Goal: Task Accomplishment & Management: Manage account settings

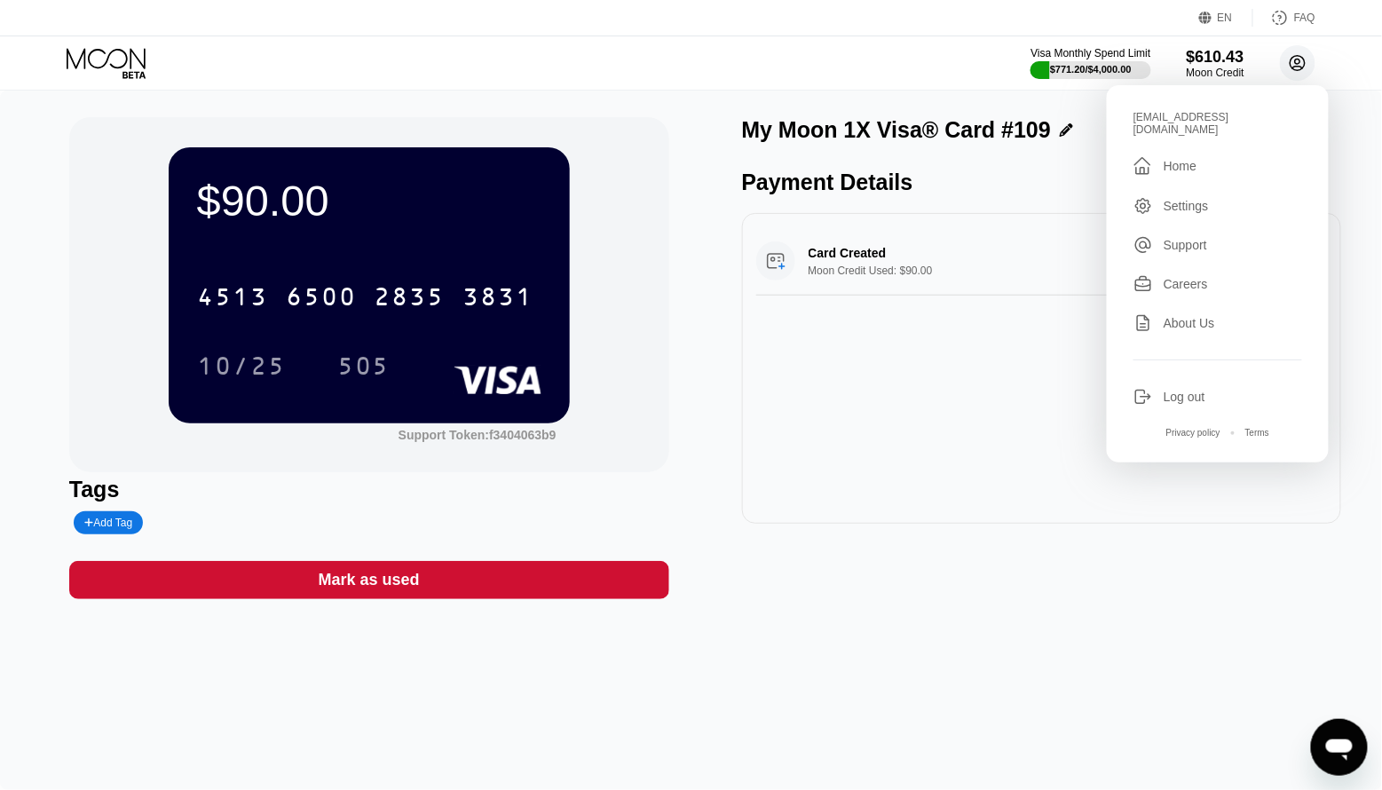
click at [1309, 58] on circle at bounding box center [1298, 63] width 36 height 36
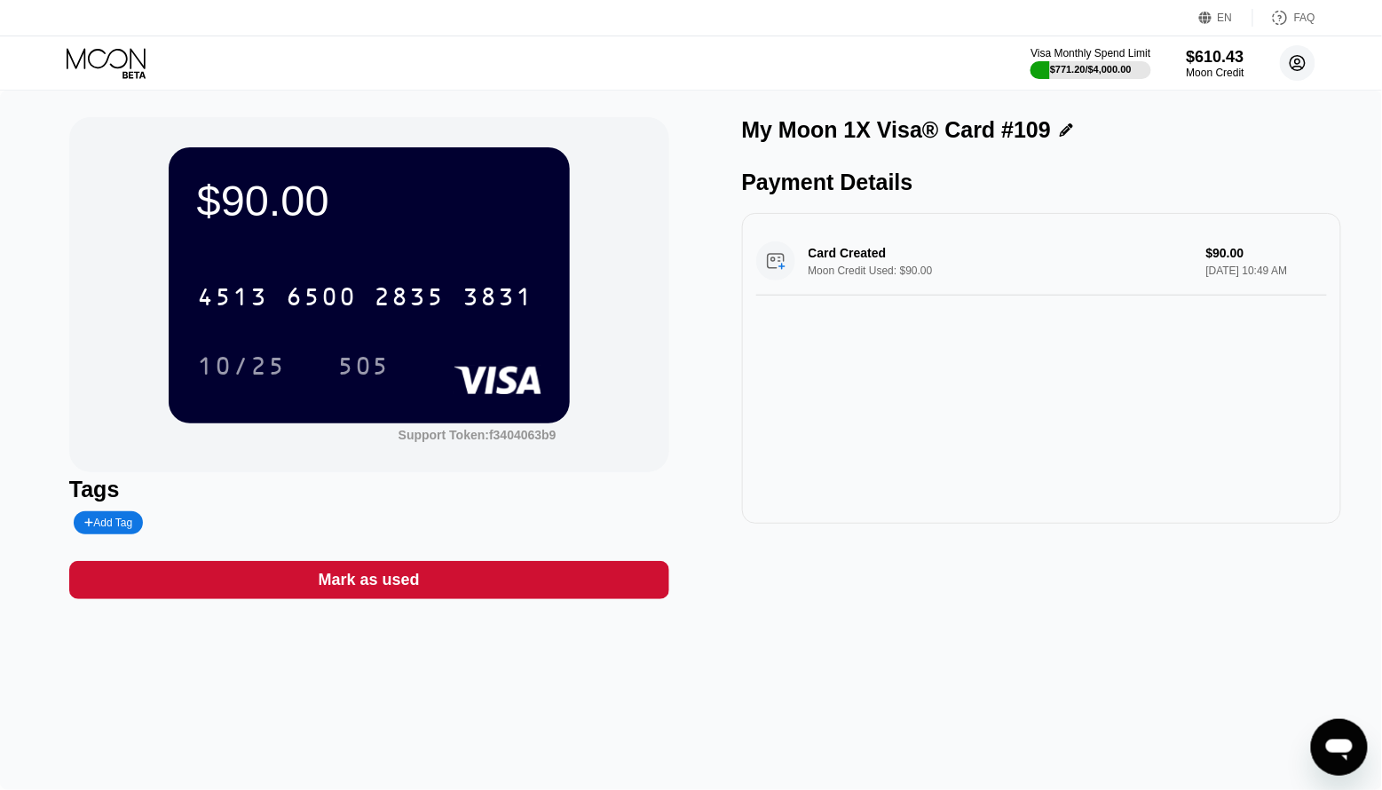
click at [1309, 58] on circle at bounding box center [1298, 63] width 36 height 36
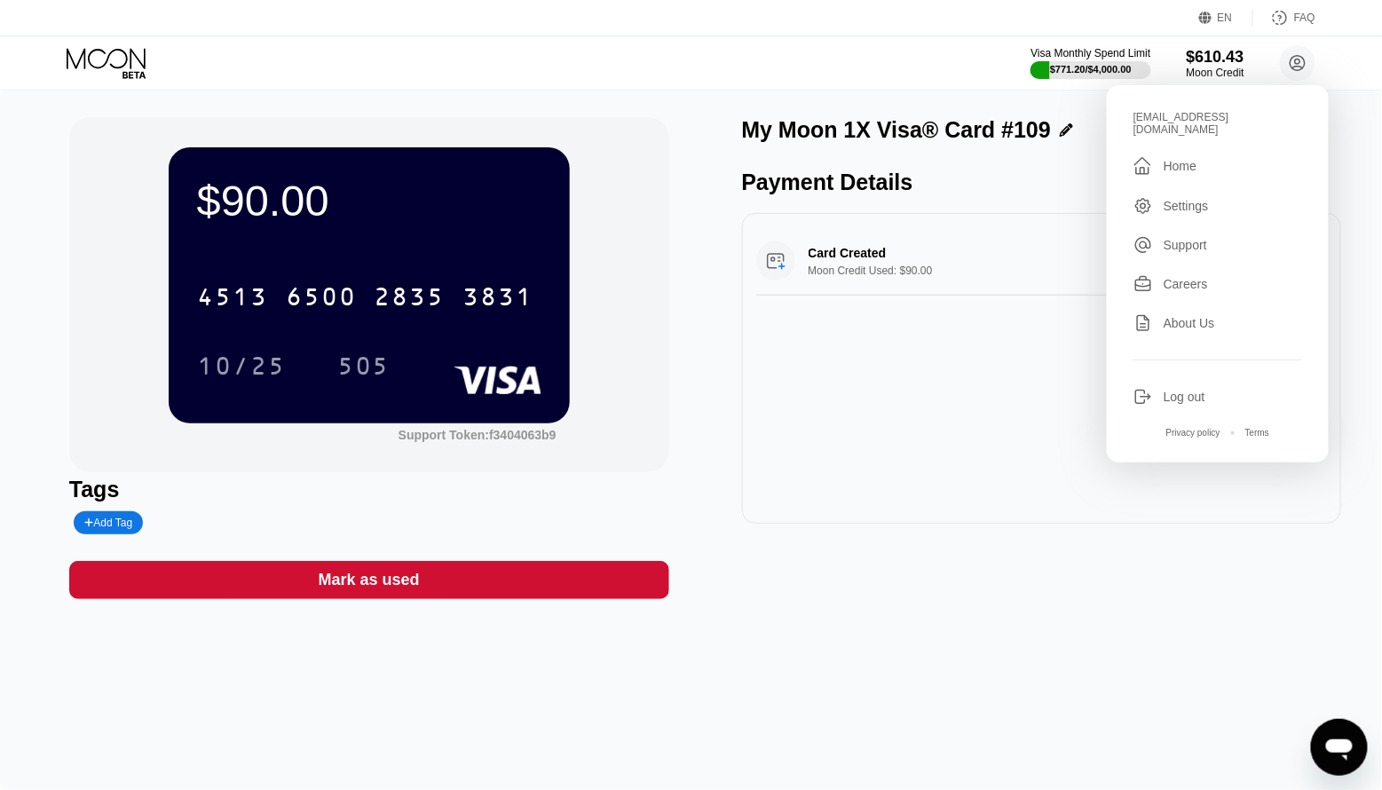
click at [1167, 390] on div "Log out" at bounding box center [1185, 397] width 42 height 14
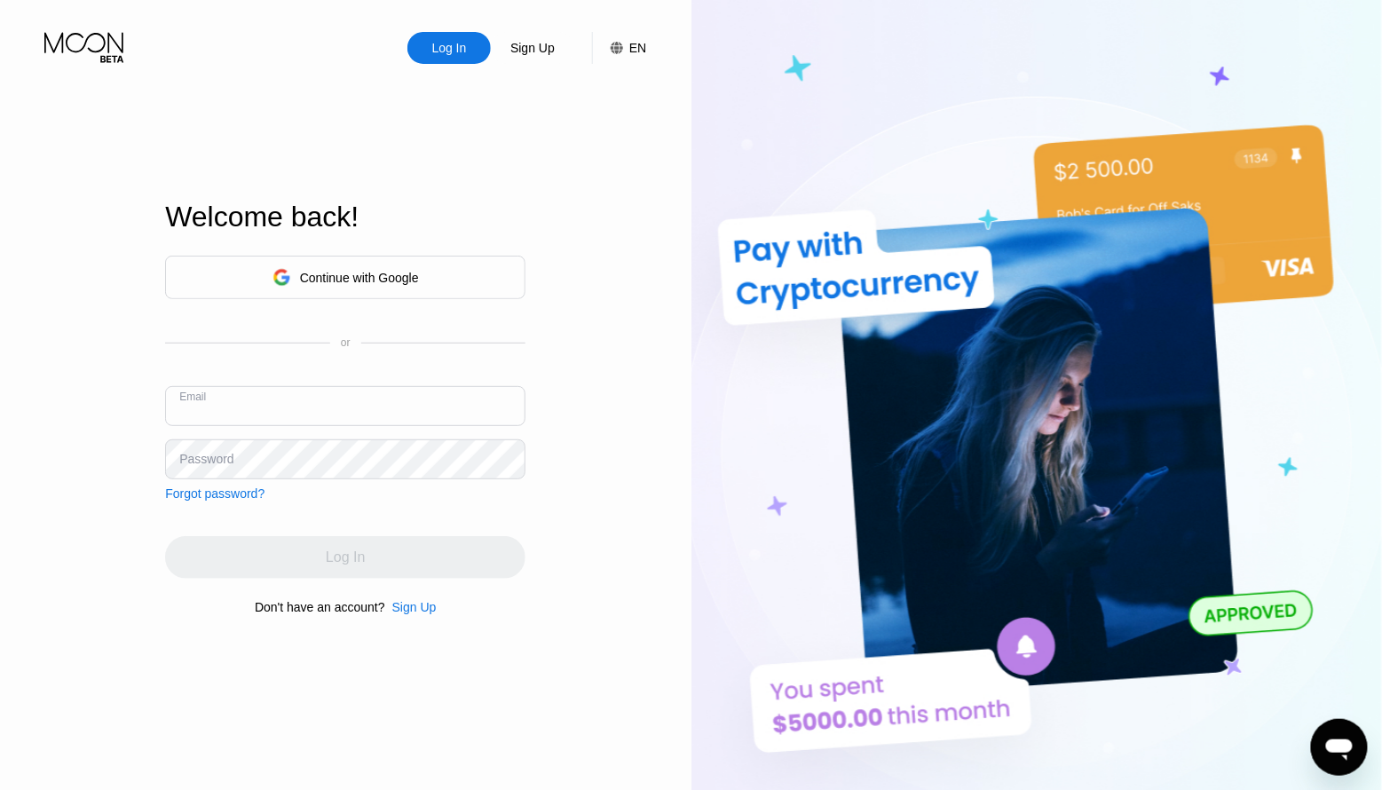
type input "kotik5735@inbox.lv"
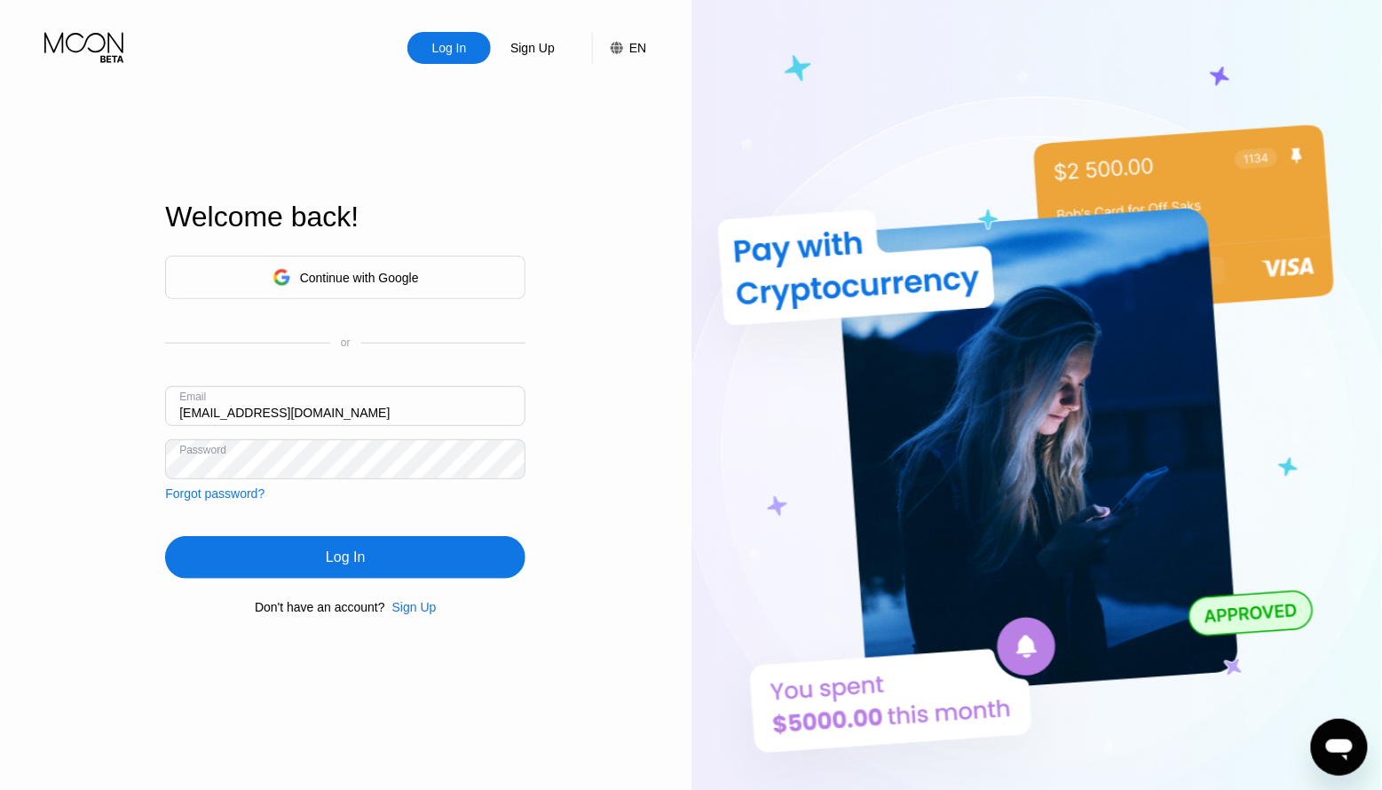
click at [281, 546] on div "Log In" at bounding box center [345, 557] width 360 height 43
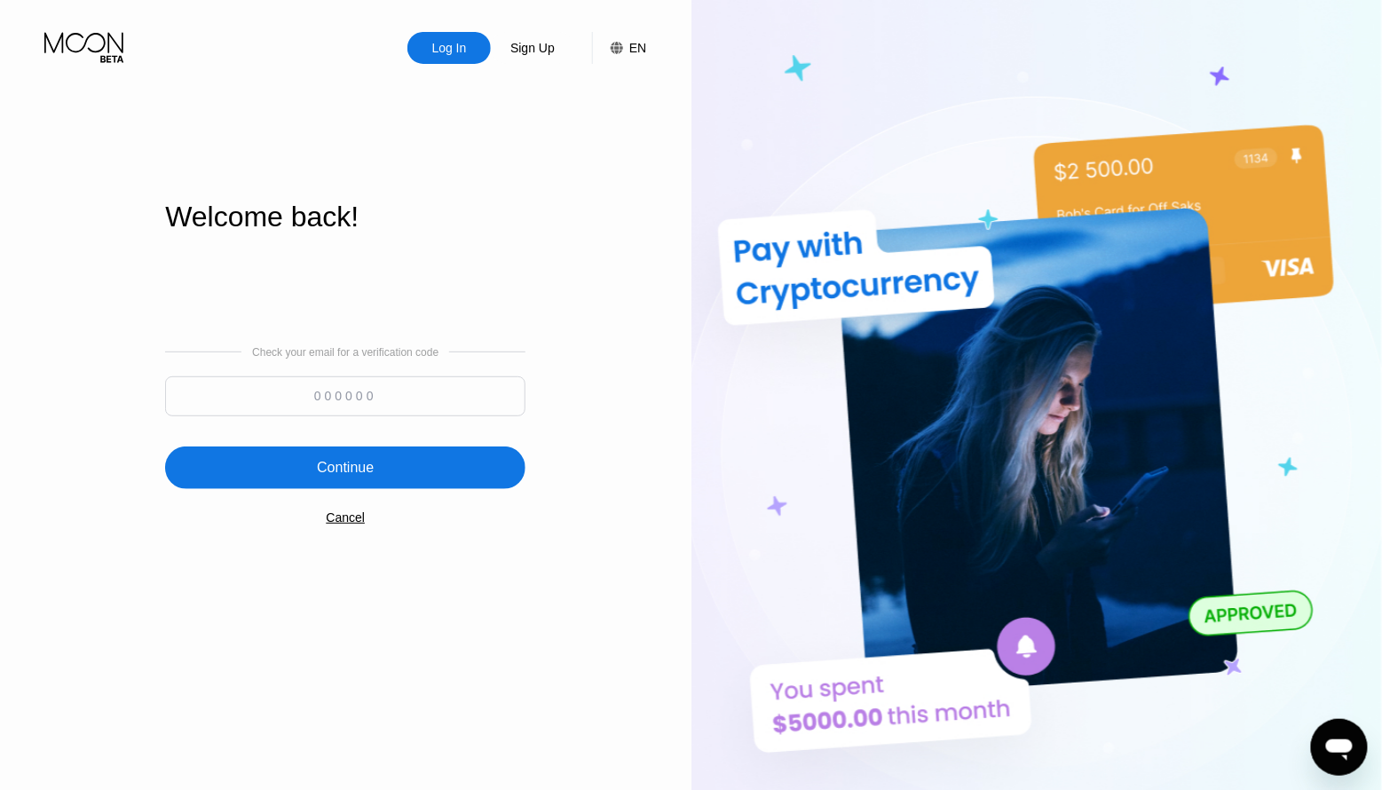
click at [357, 399] on input at bounding box center [345, 396] width 360 height 40
paste input "432097"
type input "432097"
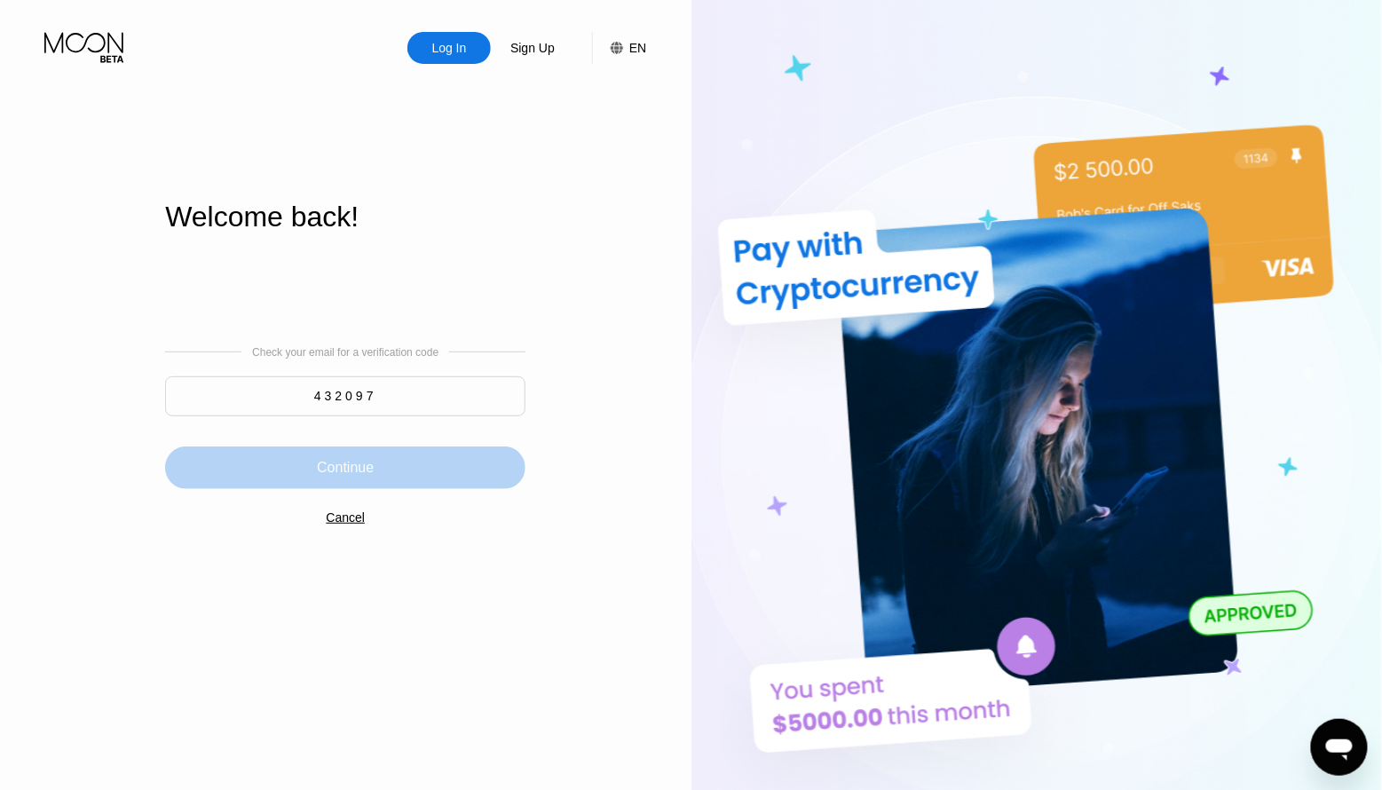
click at [333, 464] on div "Continue" at bounding box center [345, 468] width 57 height 18
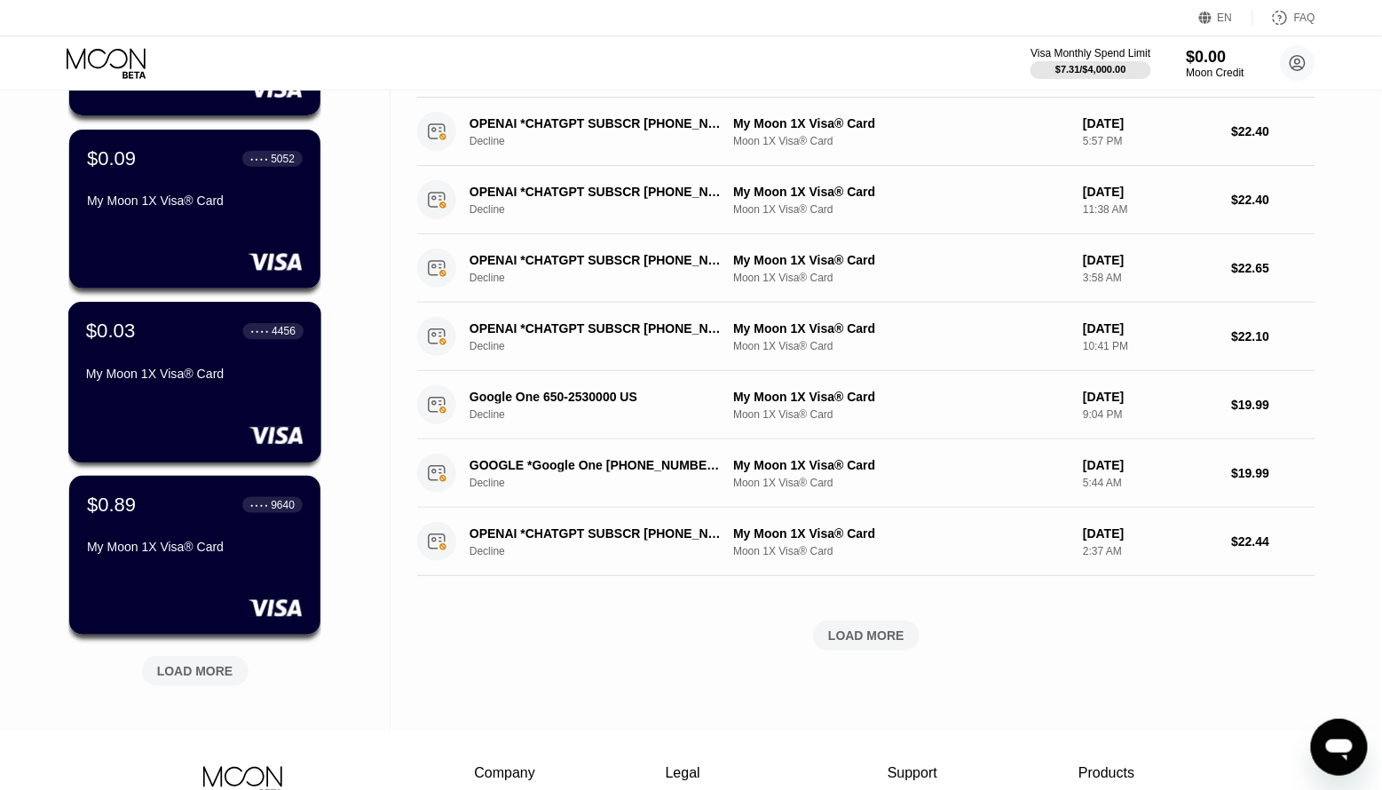
scroll to position [448, 0]
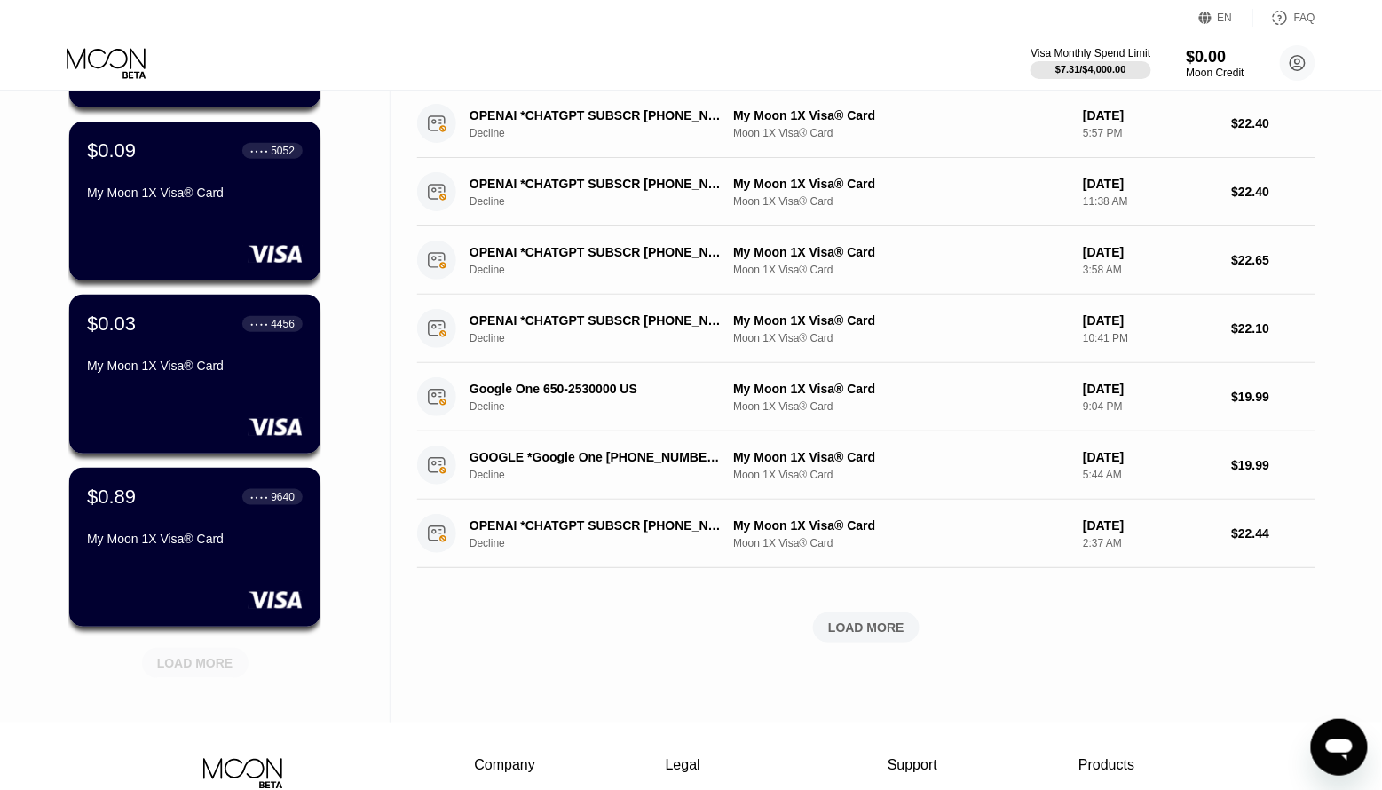
click at [180, 661] on div "LOAD MORE" at bounding box center [195, 663] width 76 height 16
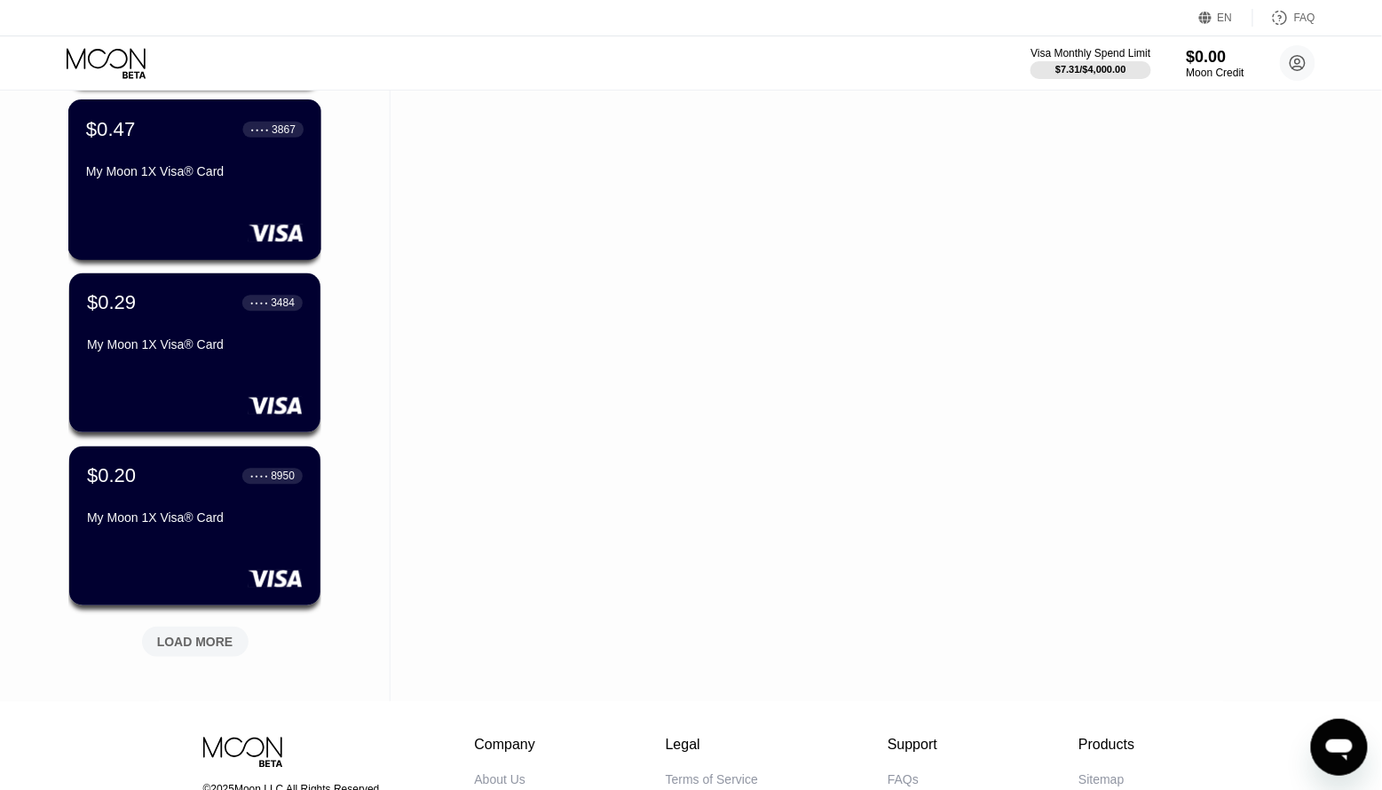
scroll to position [1351, 0]
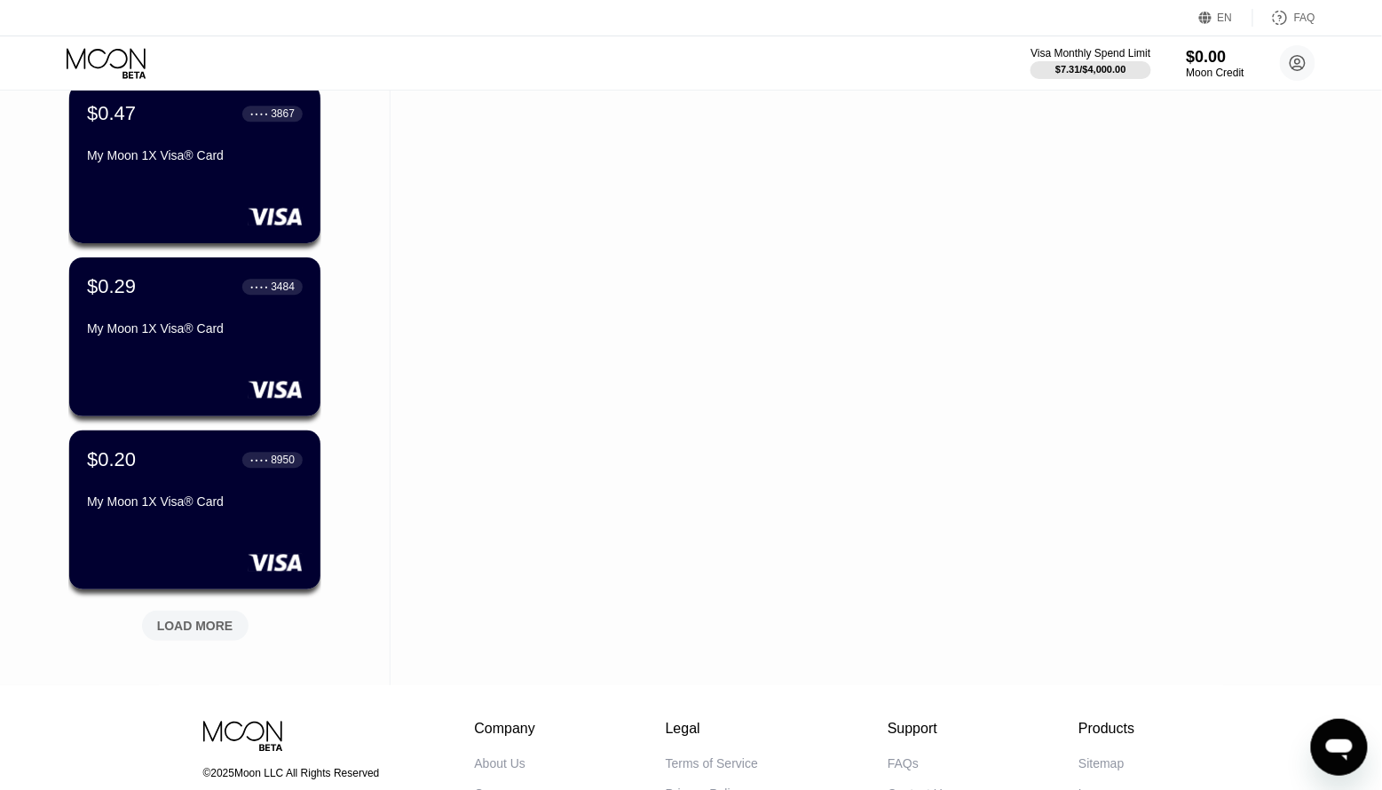
click at [180, 623] on div "LOAD MORE" at bounding box center [195, 626] width 76 height 16
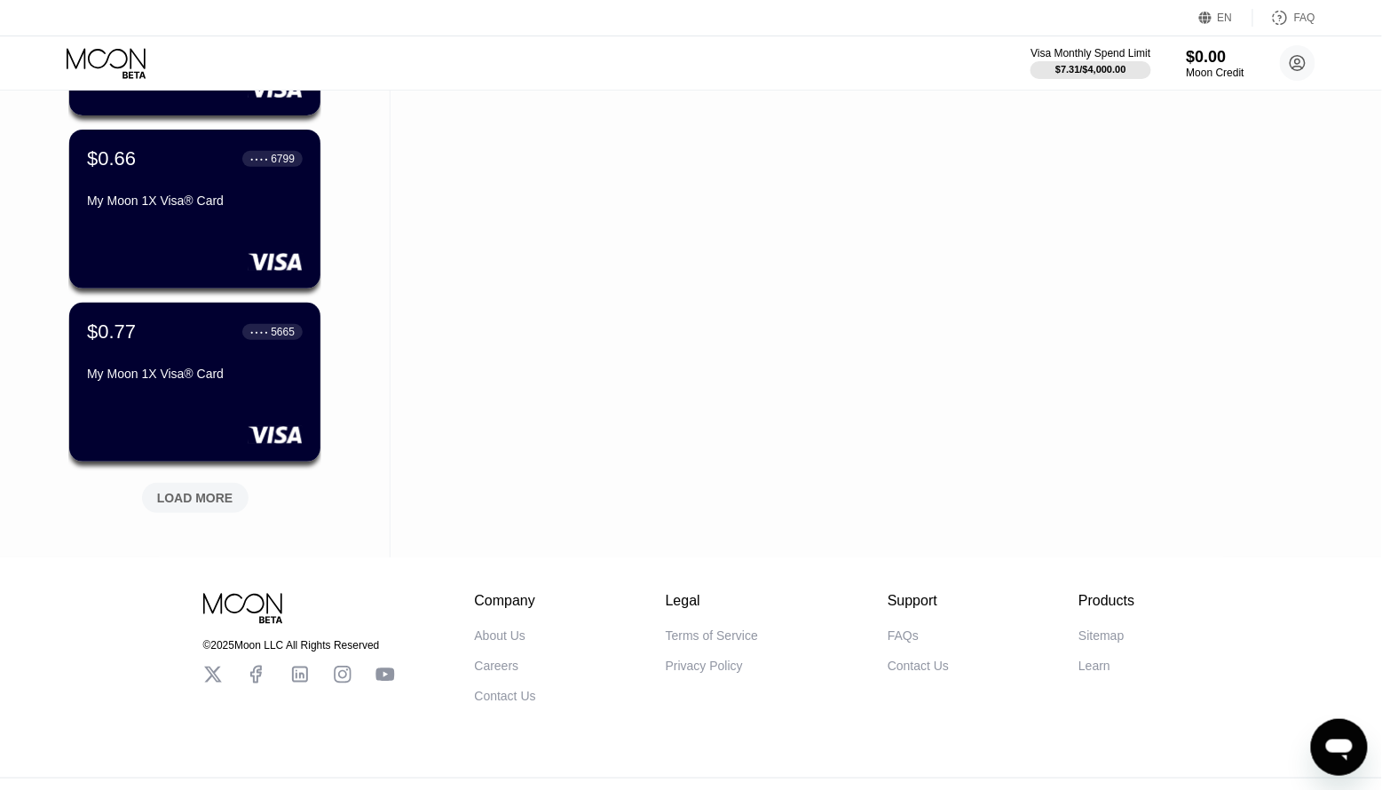
scroll to position [2353, 0]
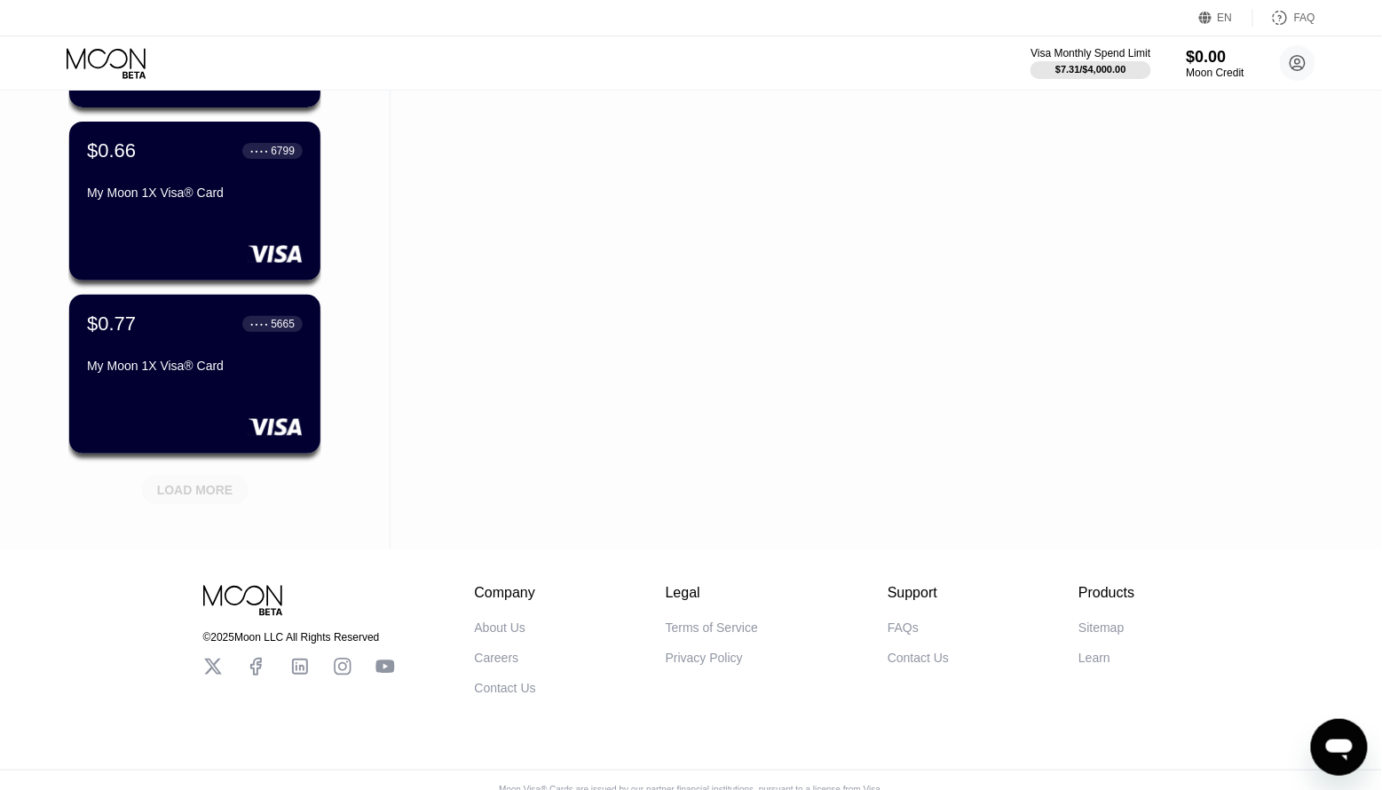
click at [204, 486] on div "LOAD MORE" at bounding box center [195, 490] width 76 height 16
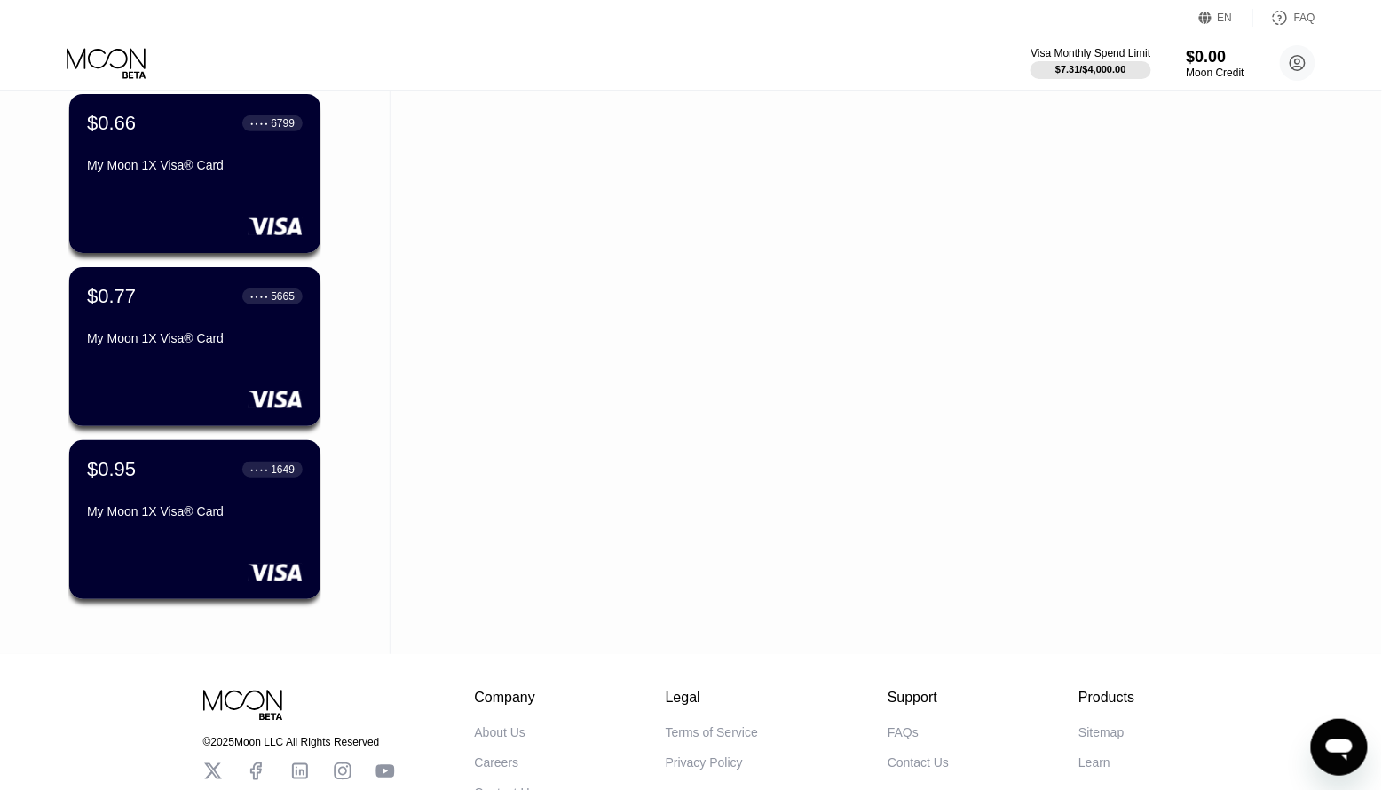
scroll to position [2395, 0]
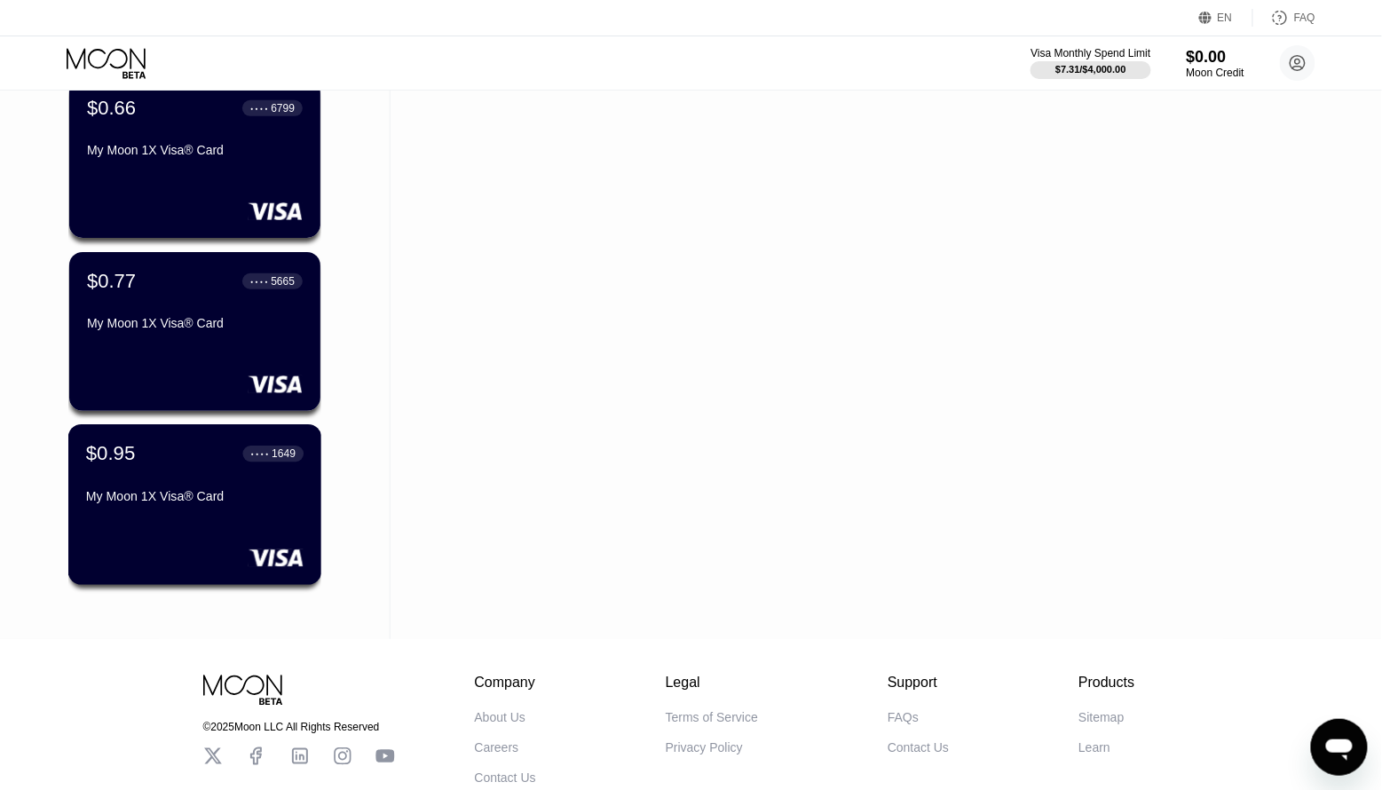
click at [204, 486] on div "$0.95 ● ● ● ● 1649 My Moon 1X Visa® Card" at bounding box center [194, 476] width 217 height 68
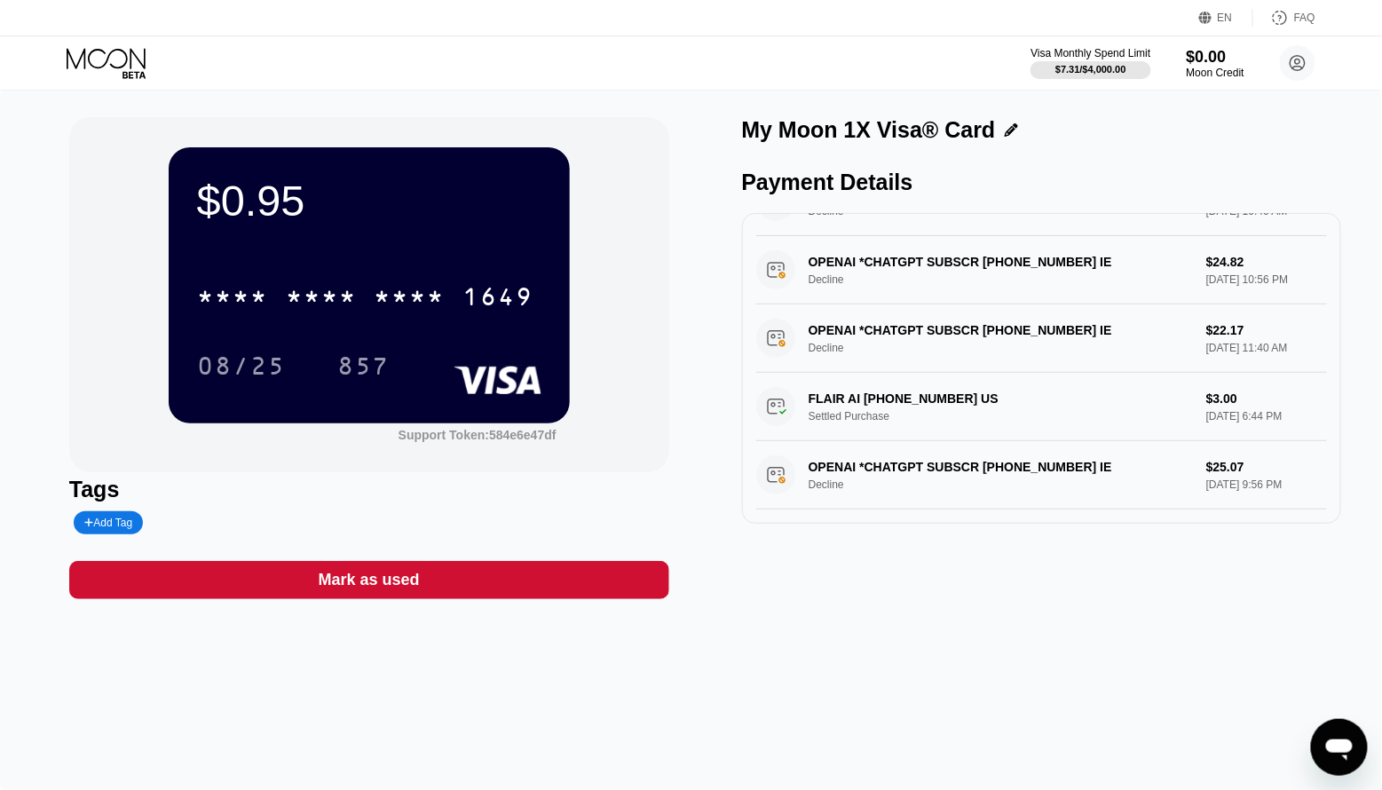
scroll to position [202, 0]
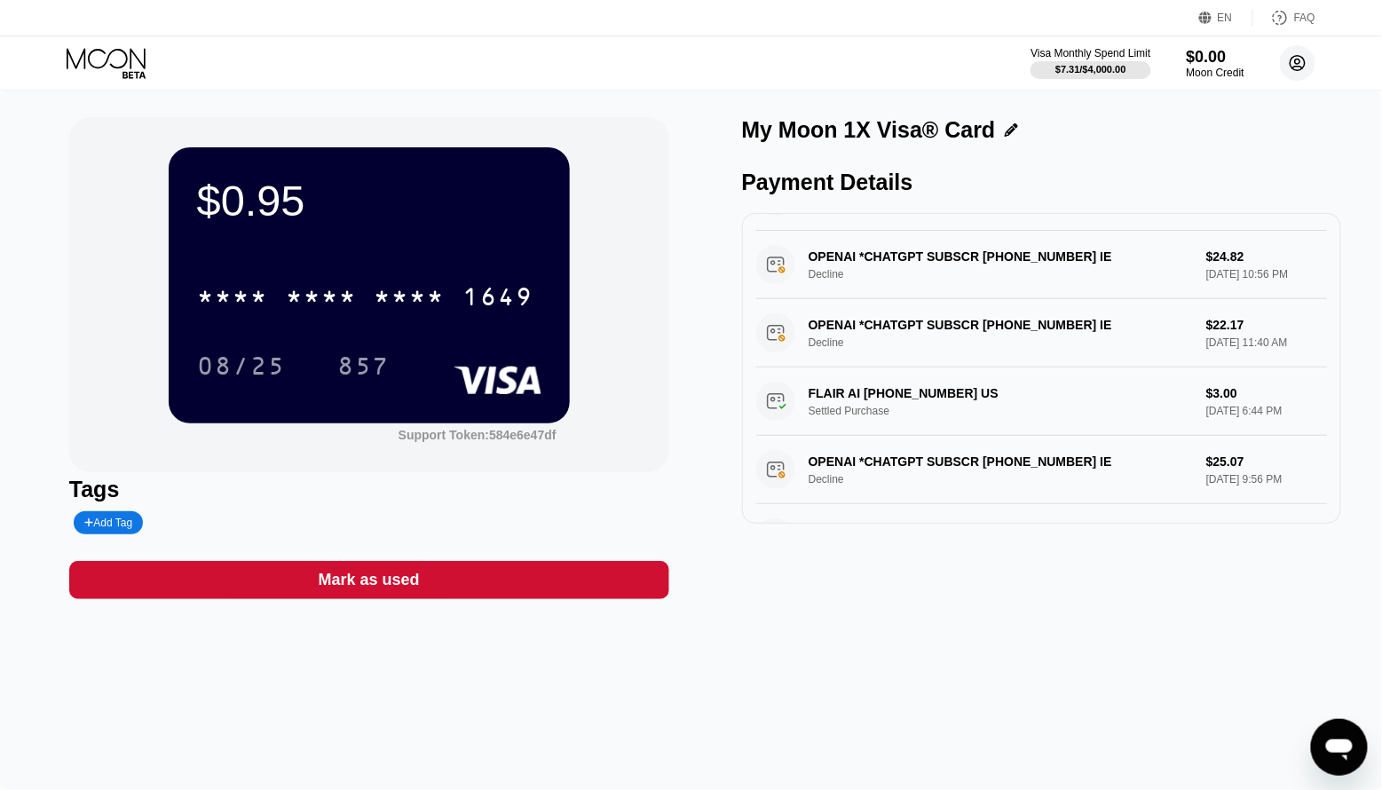
click at [1302, 68] on icon at bounding box center [1298, 63] width 15 height 15
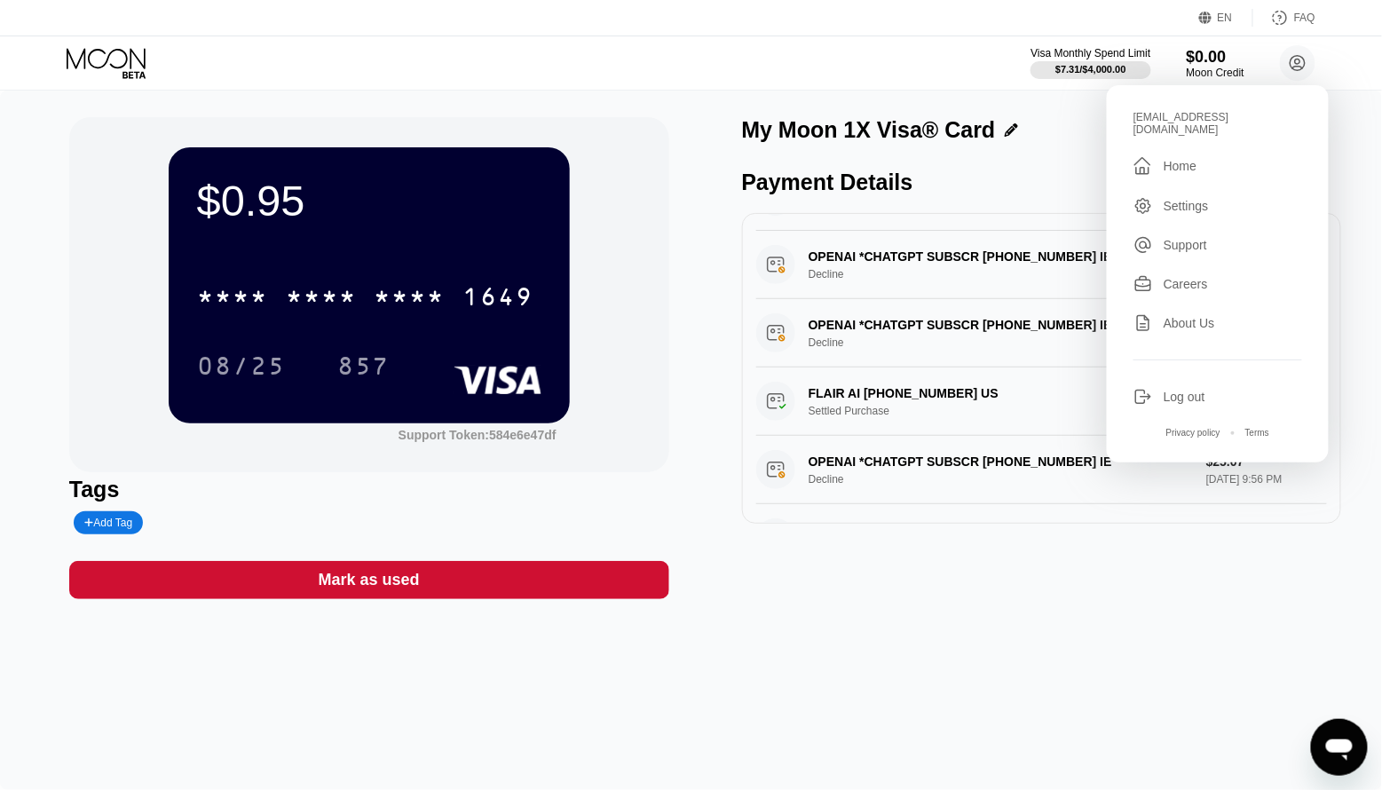
click at [1191, 390] on div "Log out" at bounding box center [1185, 397] width 42 height 14
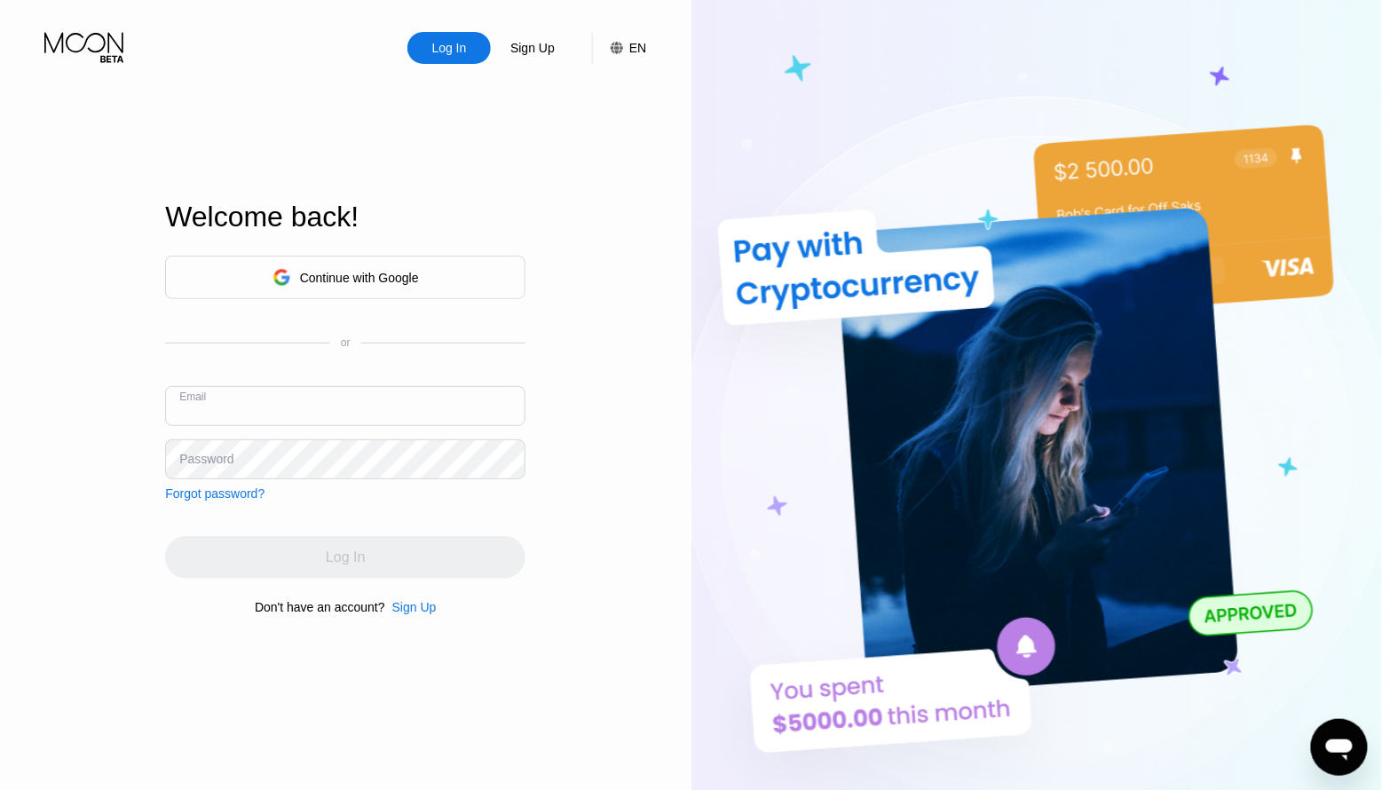
type input "[EMAIL_ADDRESS][DOMAIN_NAME]"
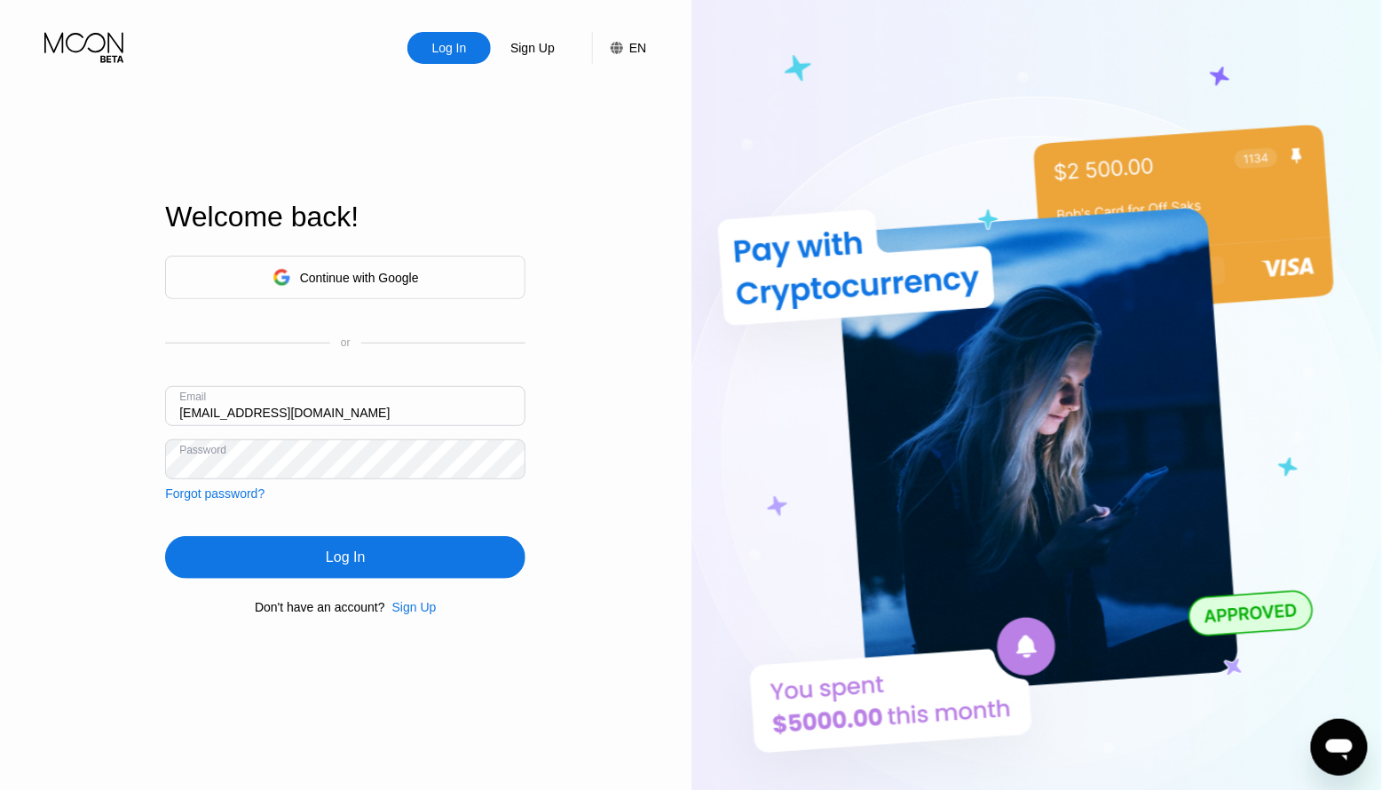
click at [321, 560] on div "Log In" at bounding box center [345, 557] width 360 height 43
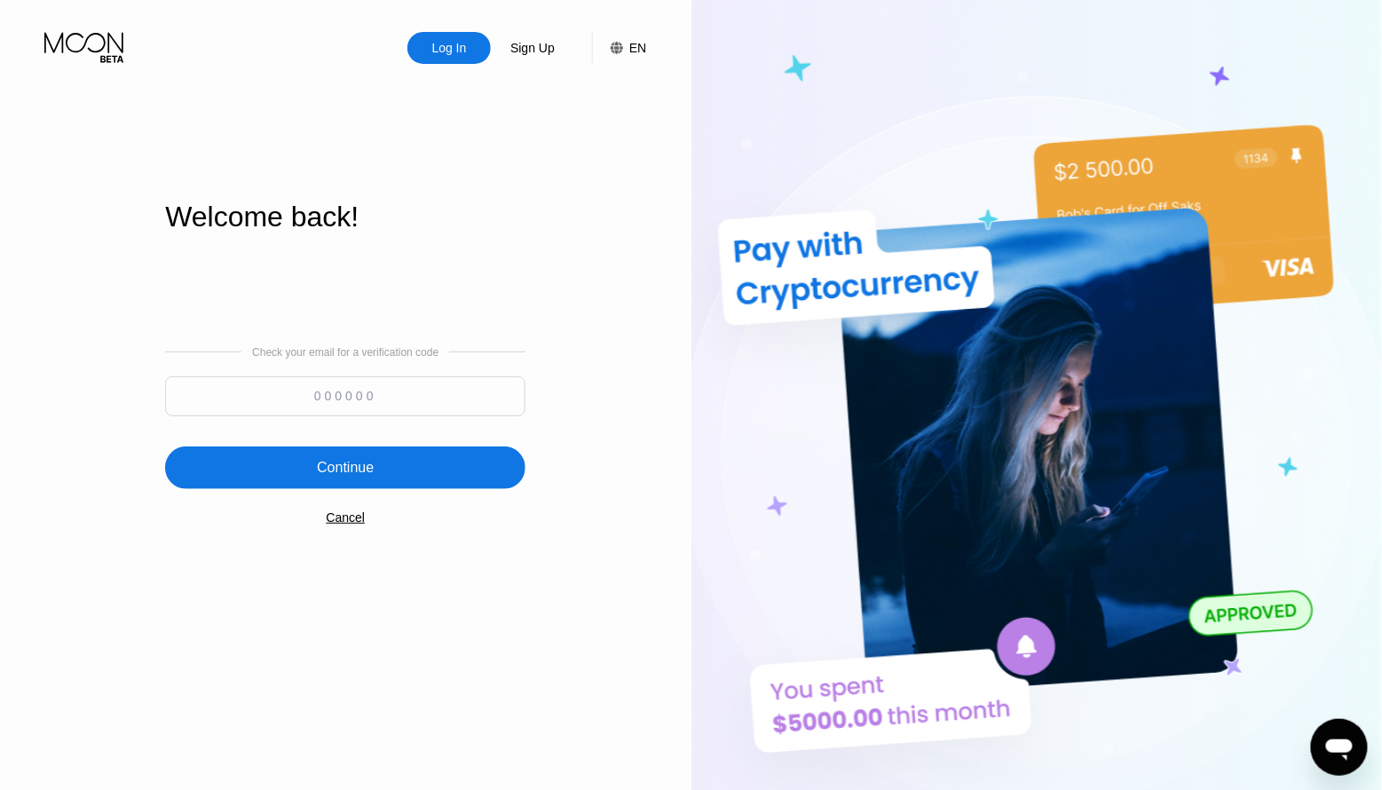
click at [415, 398] on input at bounding box center [345, 396] width 360 height 40
paste input "304528"
type input "304528"
click at [398, 475] on div "Continue" at bounding box center [345, 468] width 360 height 43
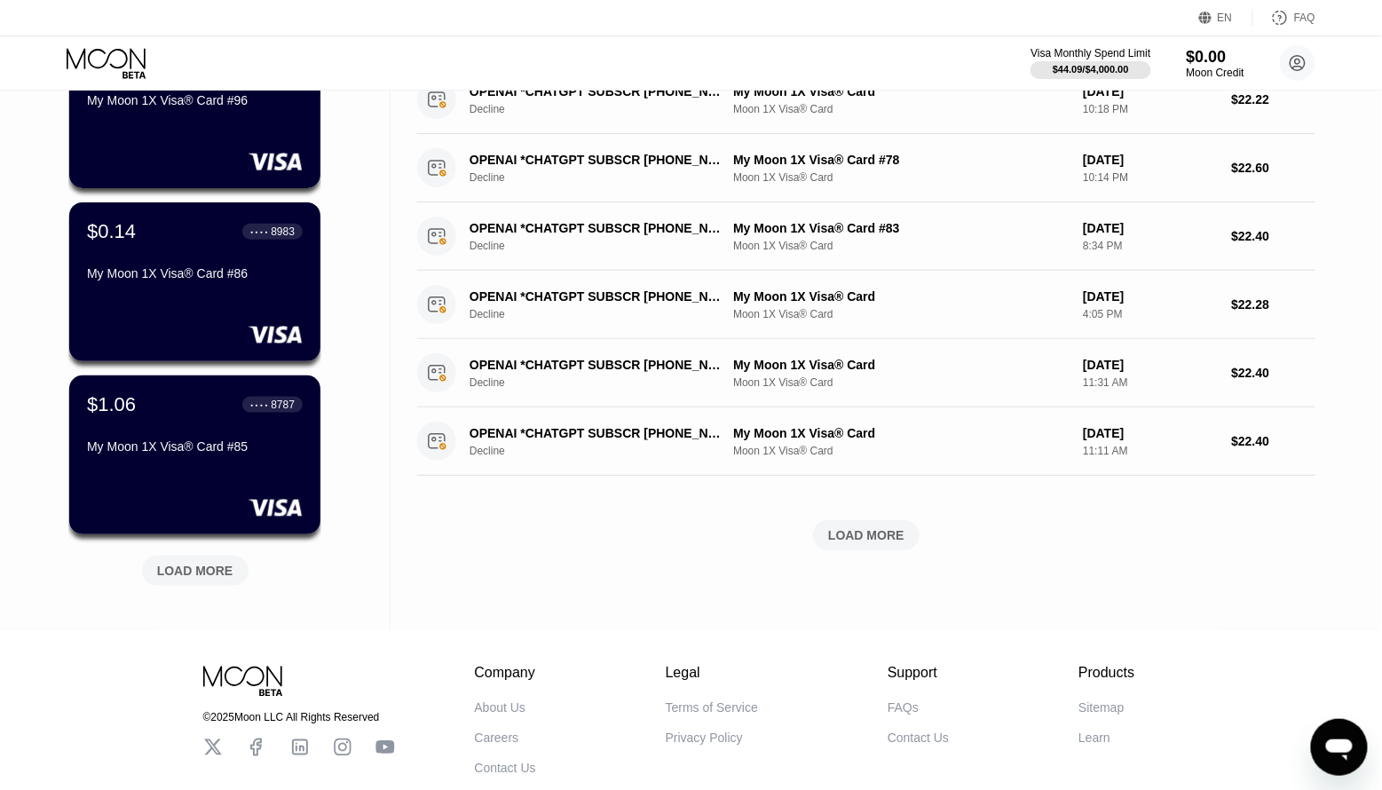
scroll to position [555, 0]
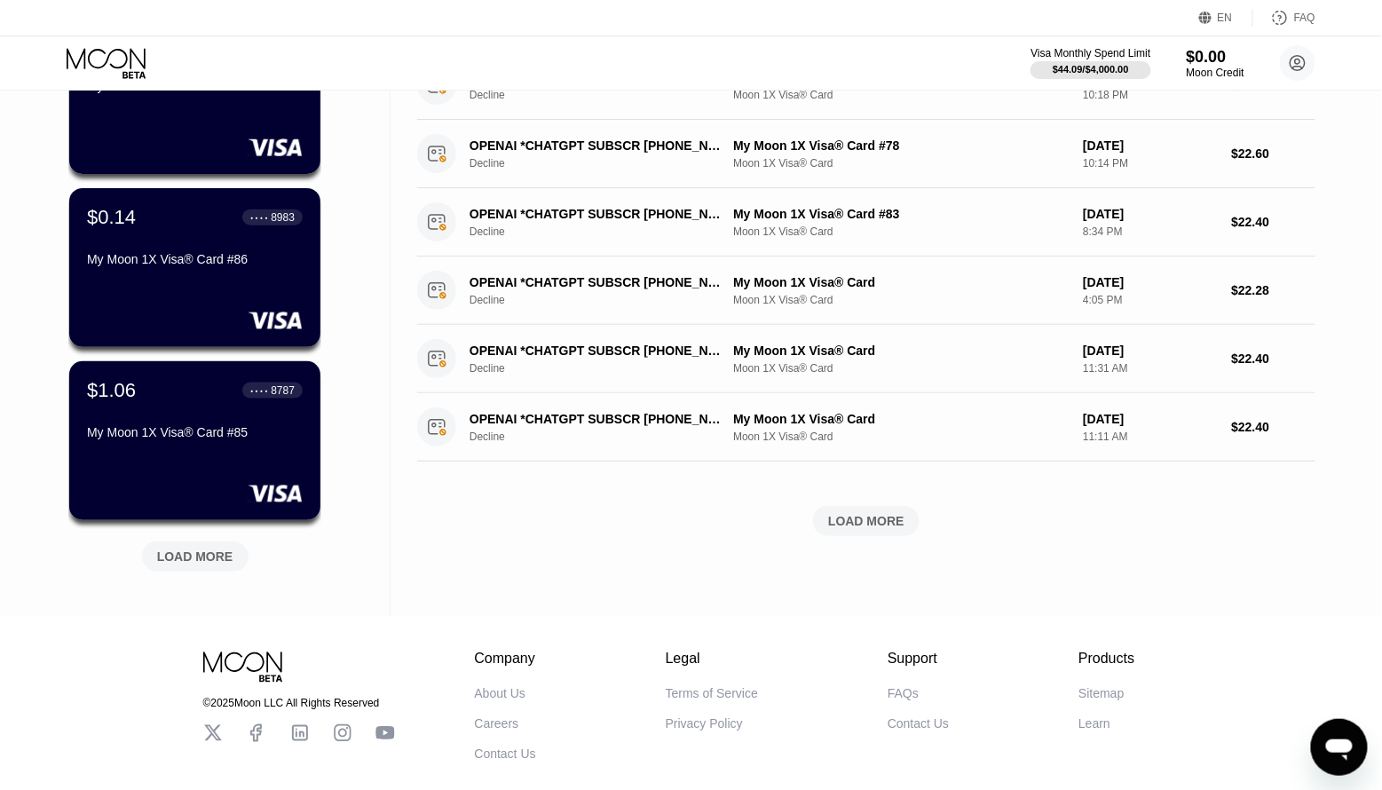
click at [176, 554] on div "LOAD MORE" at bounding box center [195, 557] width 76 height 16
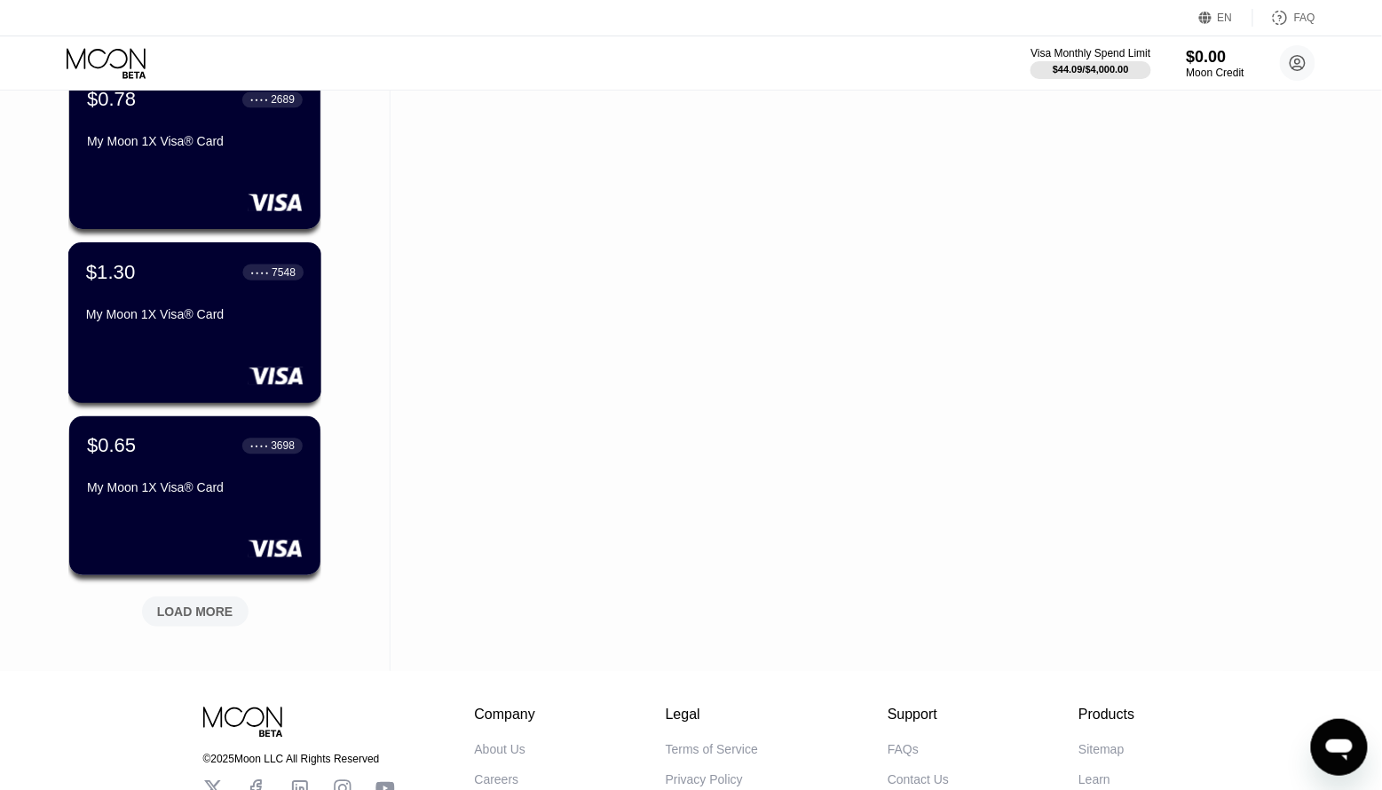
scroll to position [1388, 0]
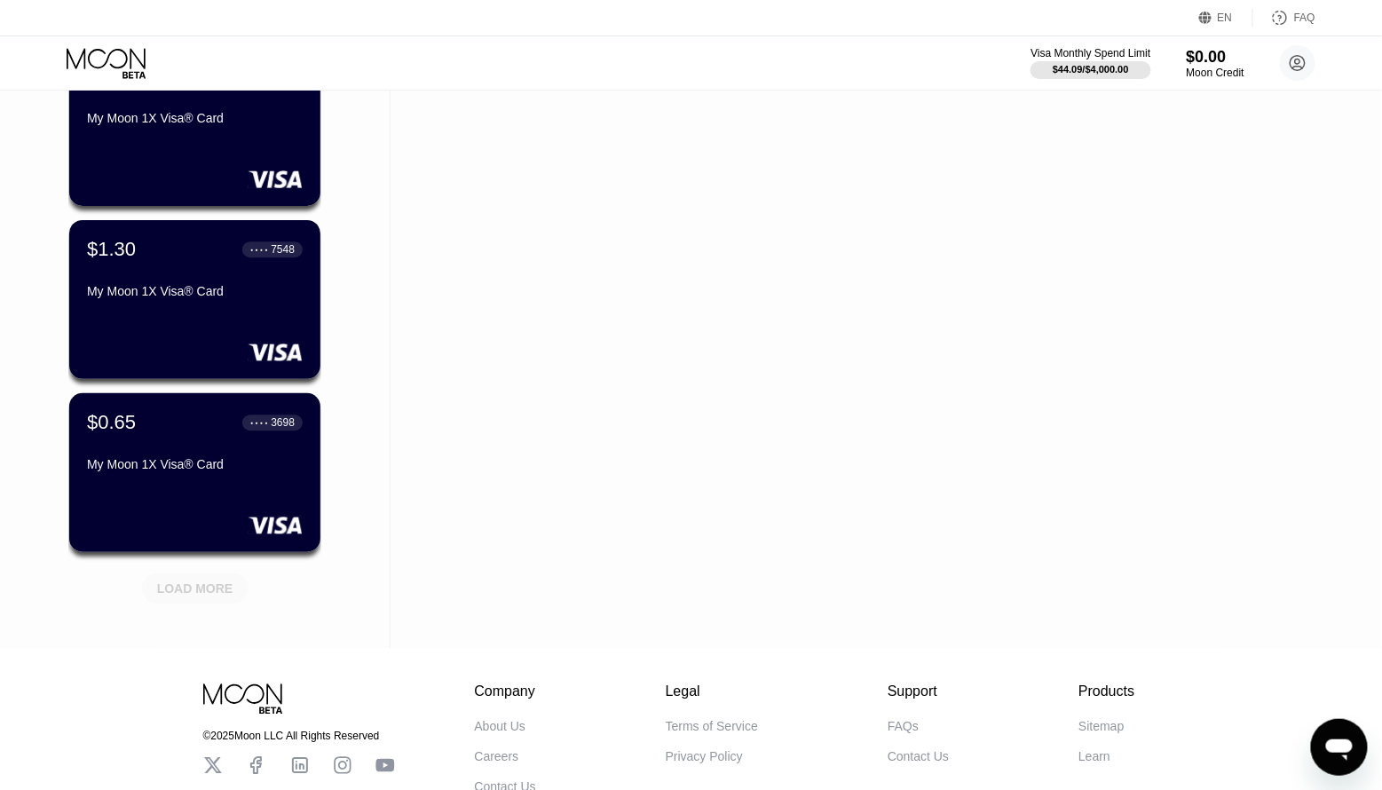
click at [168, 587] on div "LOAD MORE" at bounding box center [195, 589] width 76 height 16
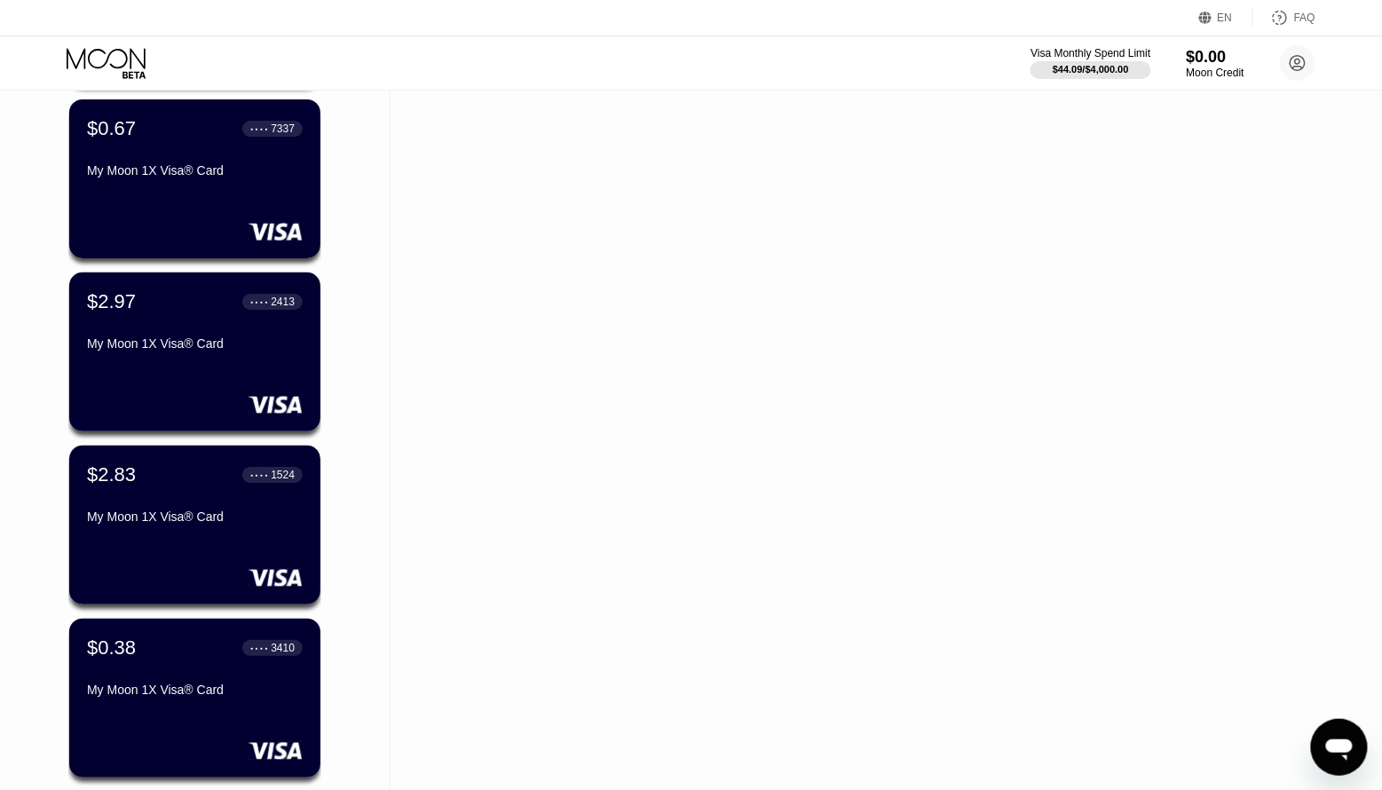
scroll to position [1859, 0]
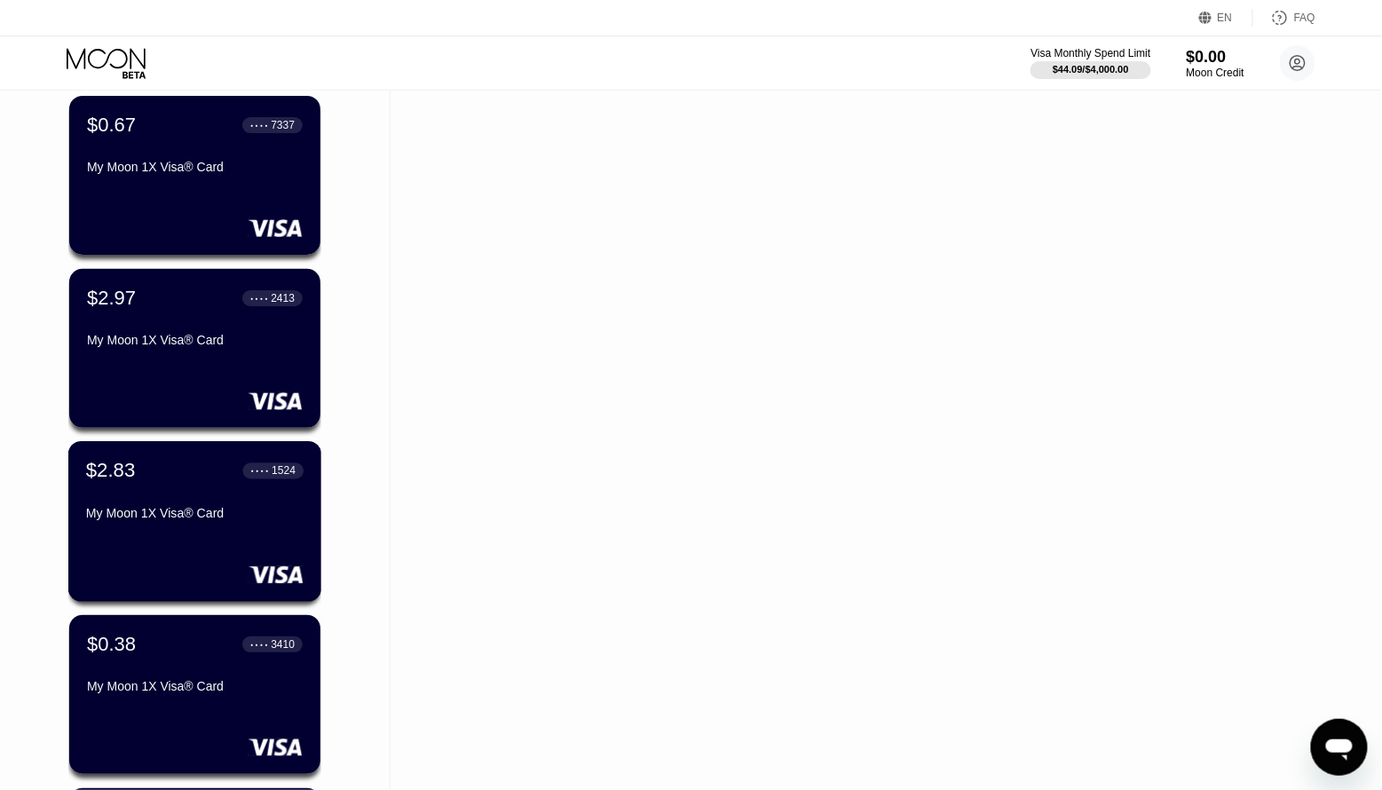
click at [187, 542] on div "$2.83 ● ● ● ● 1524 My Moon 1X Visa® Card" at bounding box center [195, 521] width 254 height 161
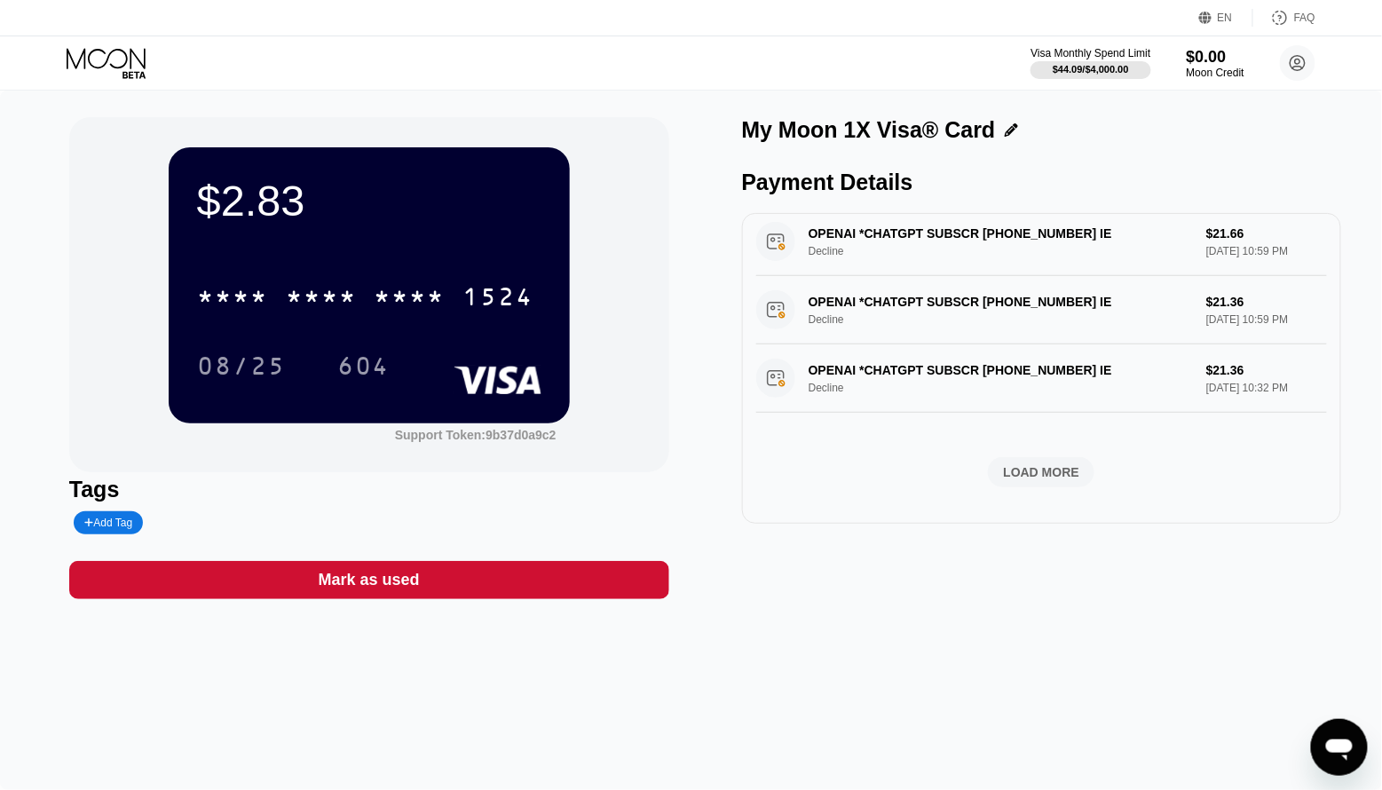
scroll to position [636, 0]
click at [1056, 469] on div "LOAD MORE" at bounding box center [1042, 472] width 76 height 16
click at [1056, 464] on div "LOAD MORE" at bounding box center [1042, 472] width 76 height 16
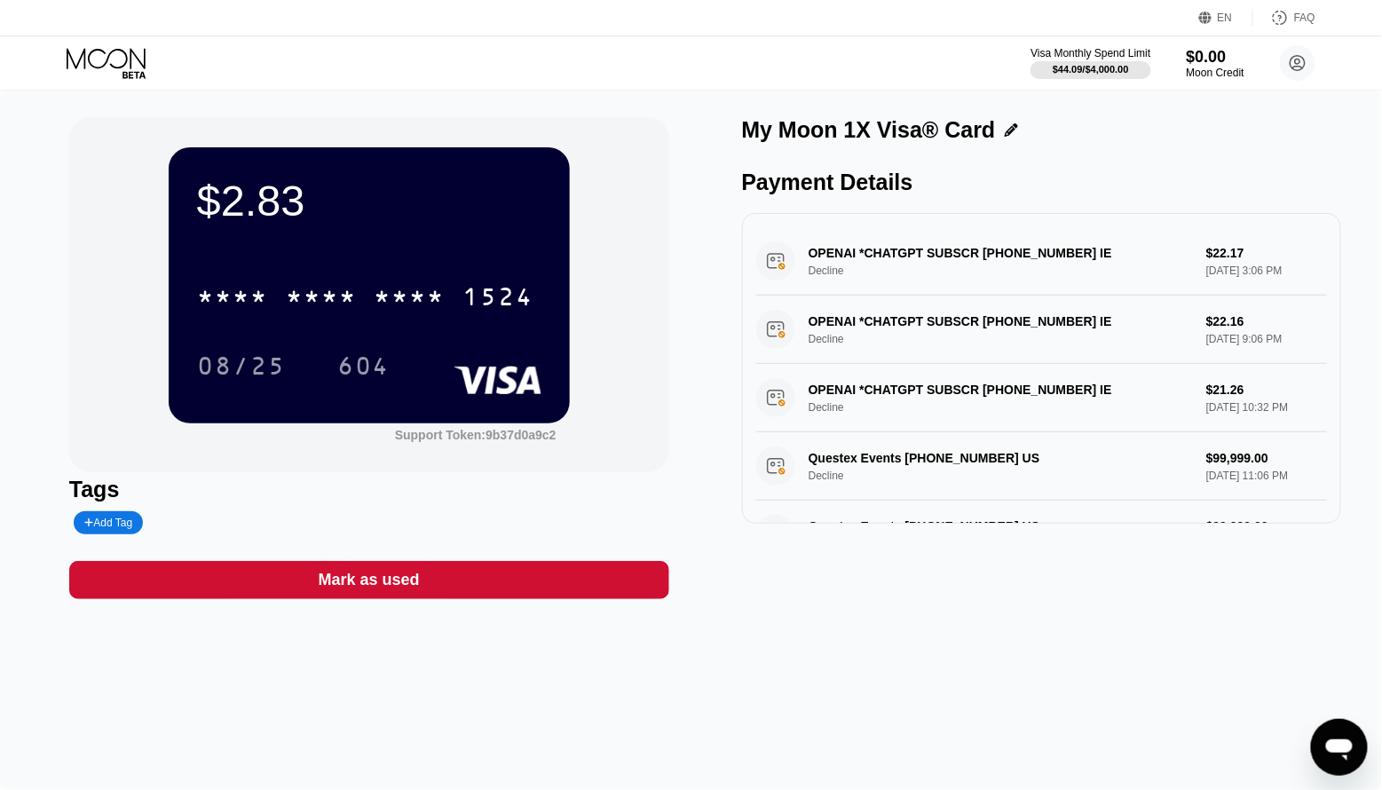
scroll to position [0, 0]
